Goal: Information Seeking & Learning: Learn about a topic

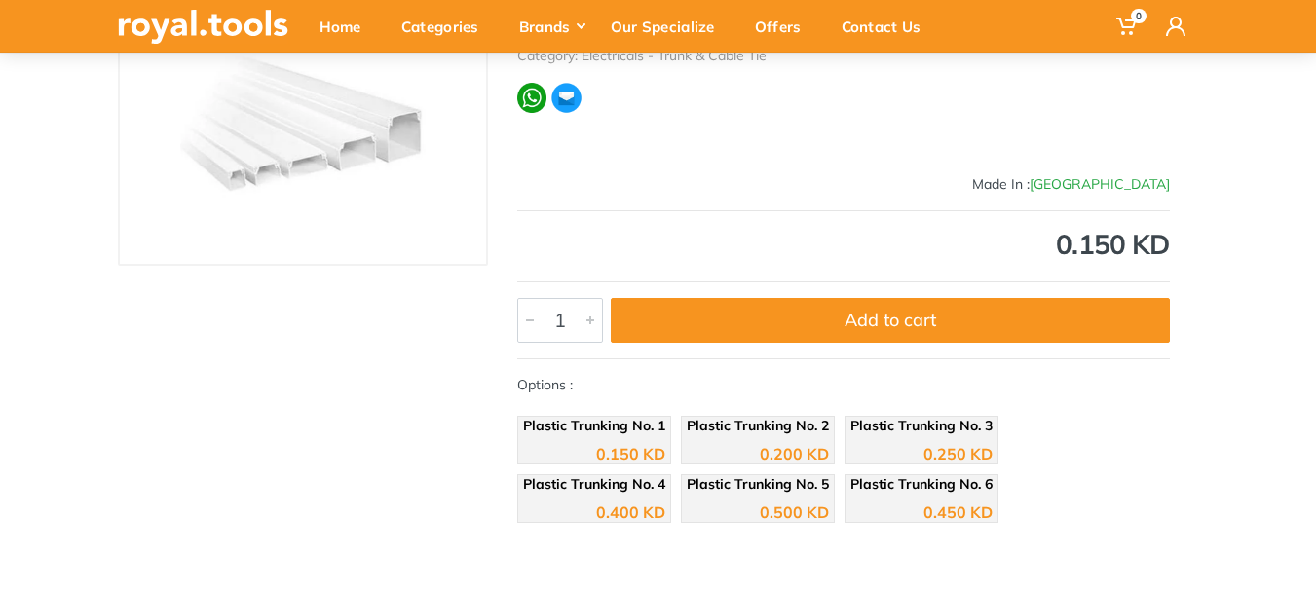
scroll to position [292, 0]
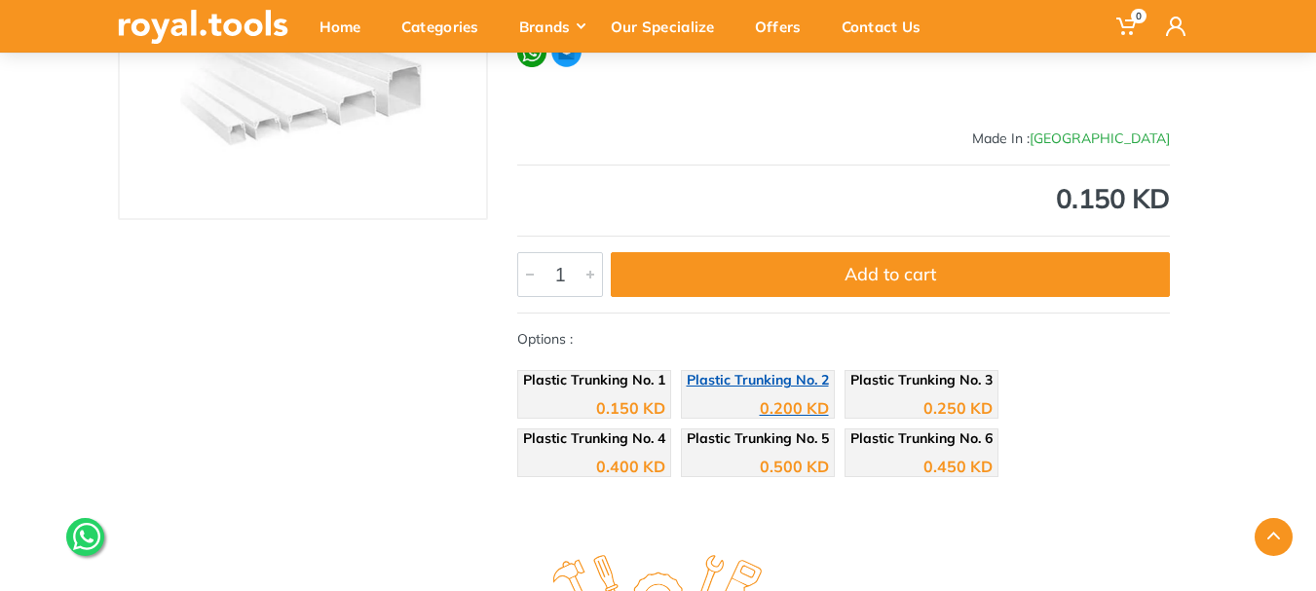
click at [735, 394] on div "0.200 KD" at bounding box center [758, 401] width 142 height 29
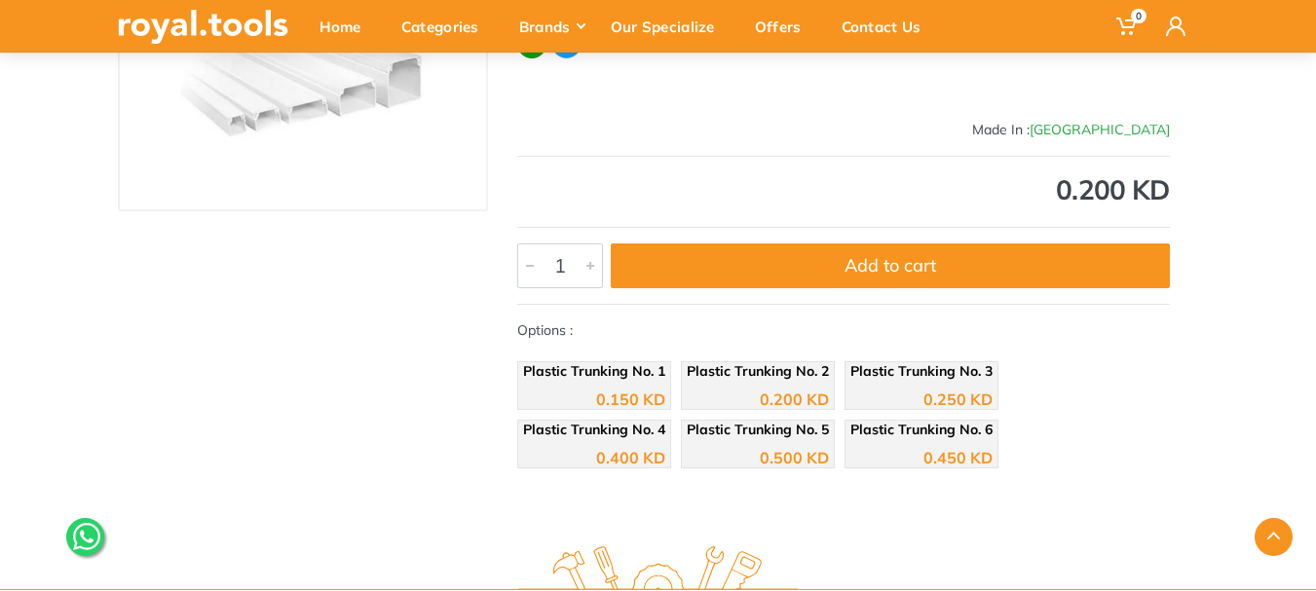
scroll to position [292, 0]
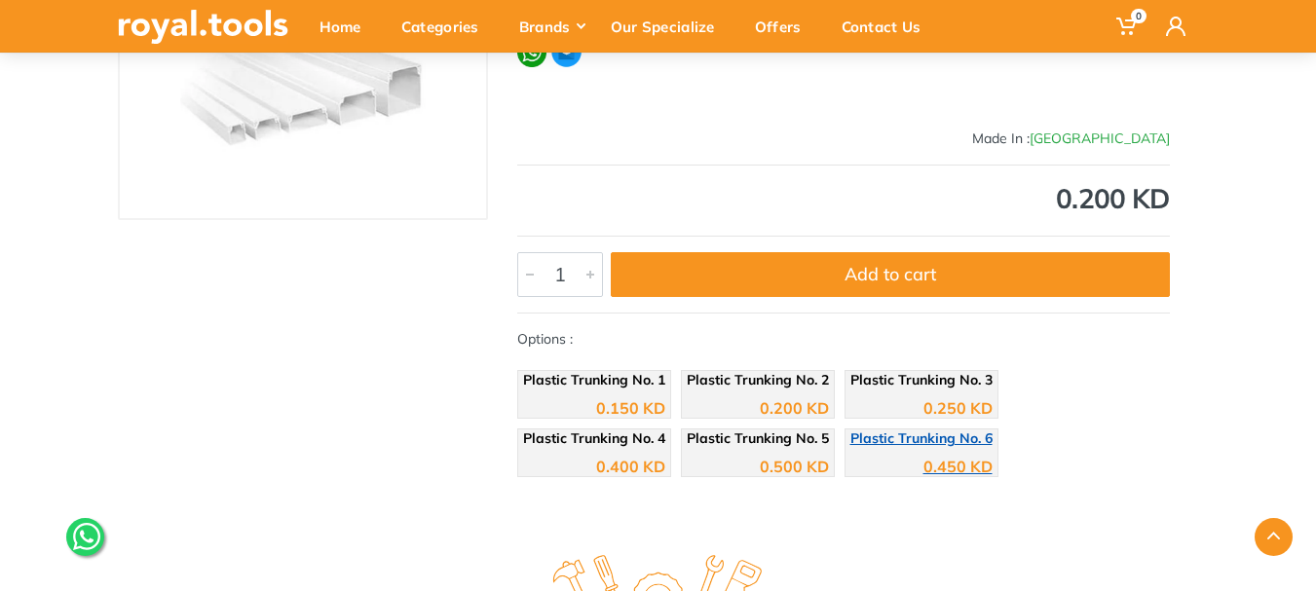
click at [851, 447] on span "Plastic Trunking No. 6" at bounding box center [922, 439] width 142 height 18
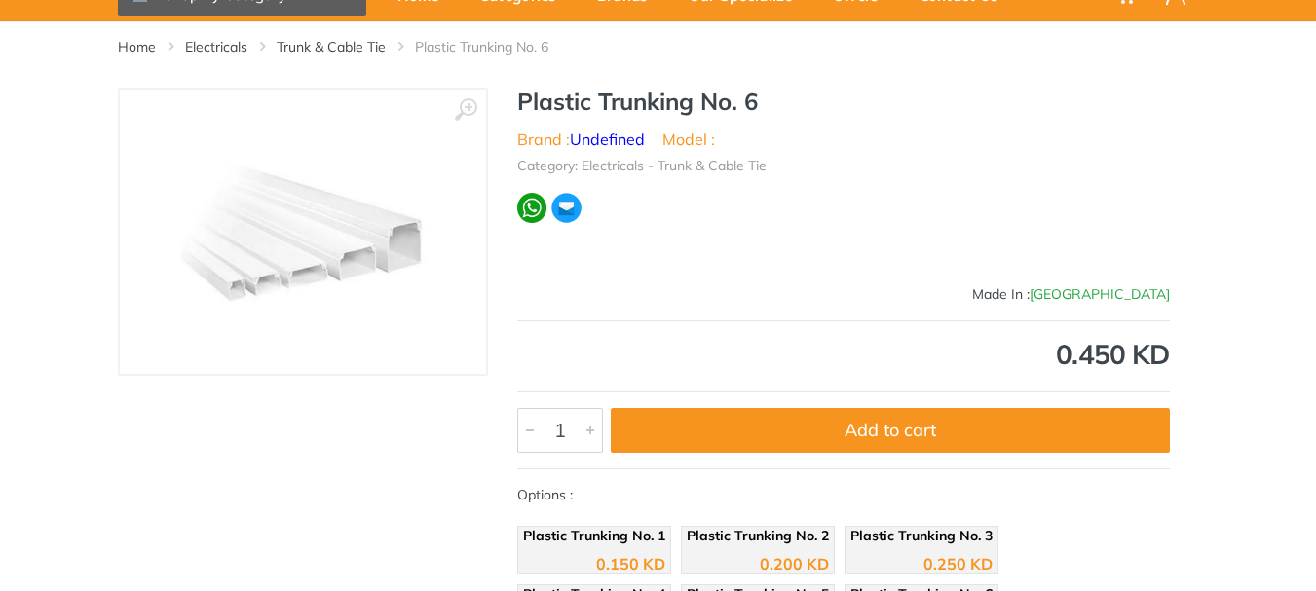
scroll to position [195, 0]
